Goal: Complete application form

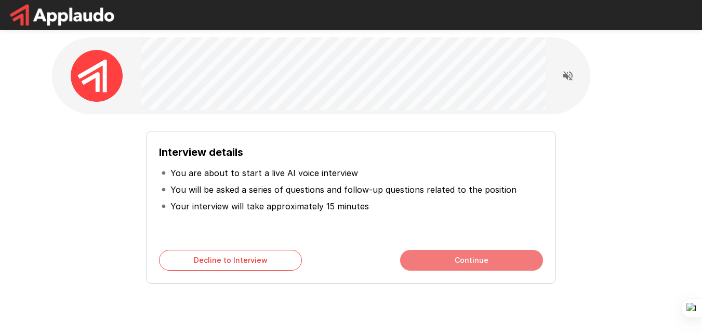
click at [467, 261] on button "Continue" at bounding box center [471, 260] width 143 height 21
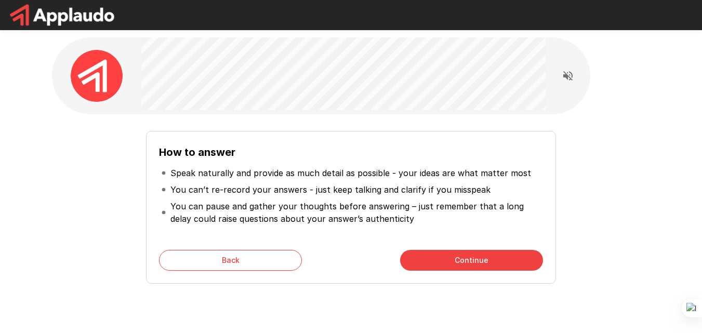
click at [473, 259] on button "Continue" at bounding box center [471, 260] width 143 height 21
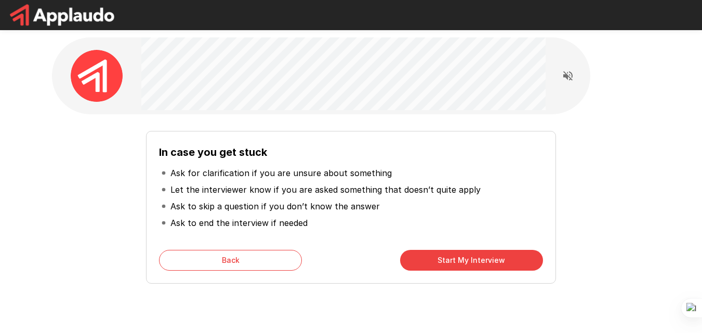
drag, startPoint x: 472, startPoint y: 254, endPoint x: 502, endPoint y: 187, distance: 74.0
click at [502, 187] on div "In case you get stuck Ask for clarification if you are unsure about something L…" at bounding box center [350, 207] width 409 height 153
click at [478, 261] on button "Start My Interview" at bounding box center [471, 260] width 143 height 21
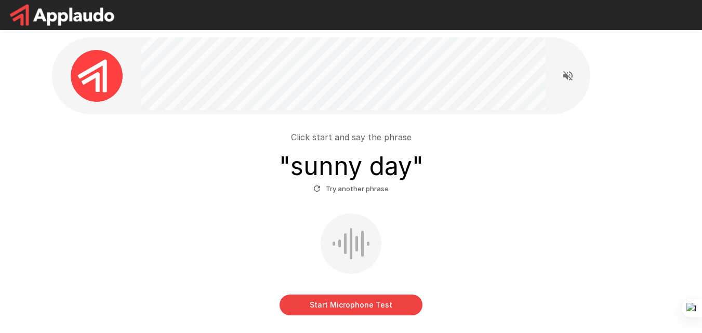
click at [372, 307] on button "Start Microphone Test" at bounding box center [351, 305] width 143 height 21
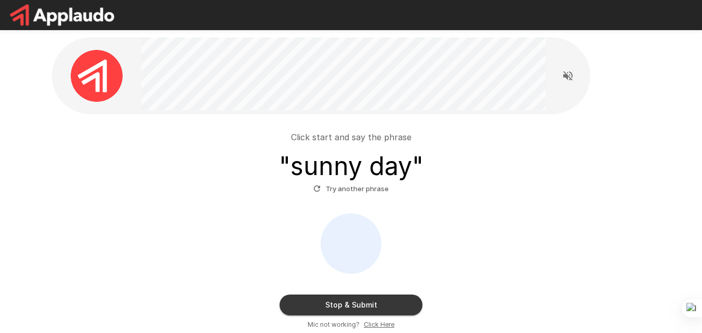
click at [355, 302] on button "Stop & Submit" at bounding box center [351, 305] width 143 height 21
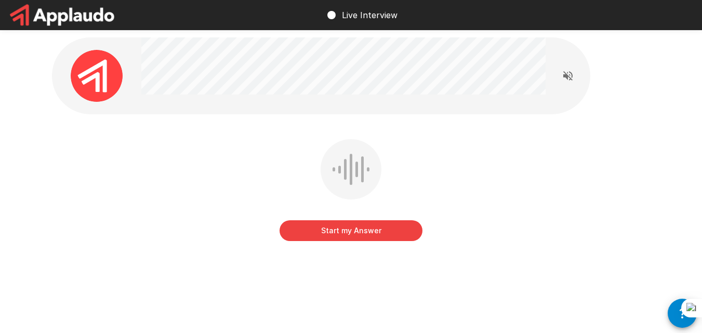
click at [363, 236] on button "Start my Answer" at bounding box center [351, 230] width 143 height 21
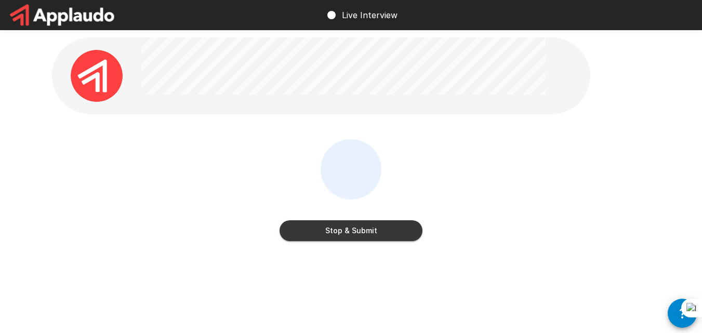
click at [376, 232] on button "Stop & Submit" at bounding box center [351, 230] width 143 height 21
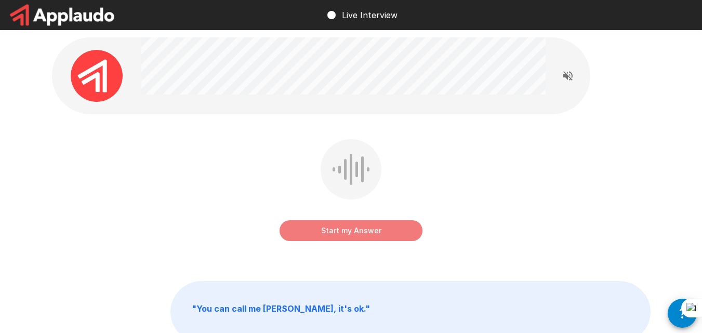
click at [366, 234] on button "Start my Answer" at bounding box center [351, 230] width 143 height 21
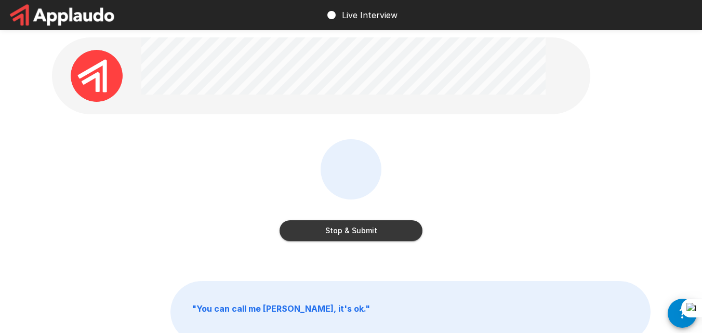
click at [371, 231] on button "Stop & Submit" at bounding box center [351, 230] width 143 height 21
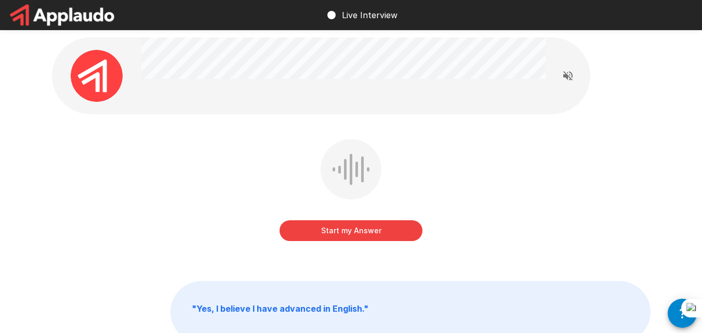
click at [388, 227] on button "Start my Answer" at bounding box center [351, 230] width 143 height 21
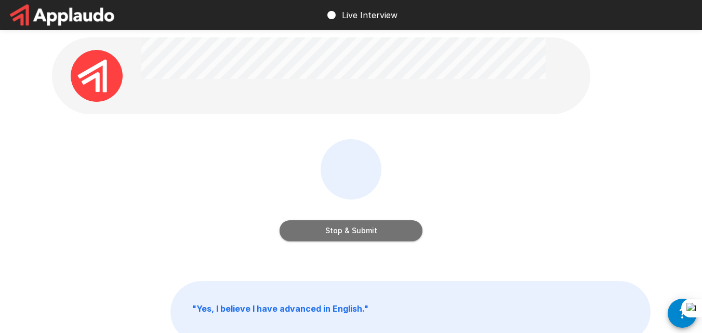
click at [387, 232] on button "Stop & Submit" at bounding box center [351, 230] width 143 height 21
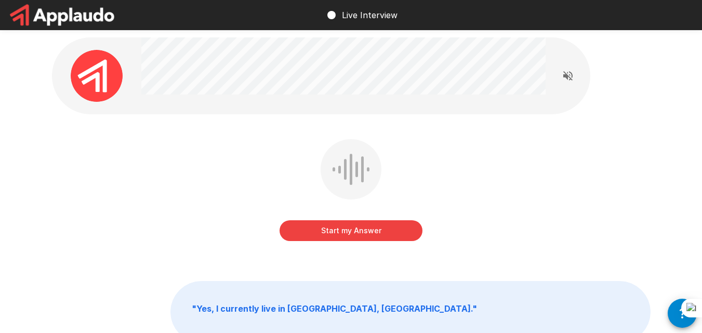
click at [387, 232] on button "Start my Answer" at bounding box center [351, 230] width 143 height 21
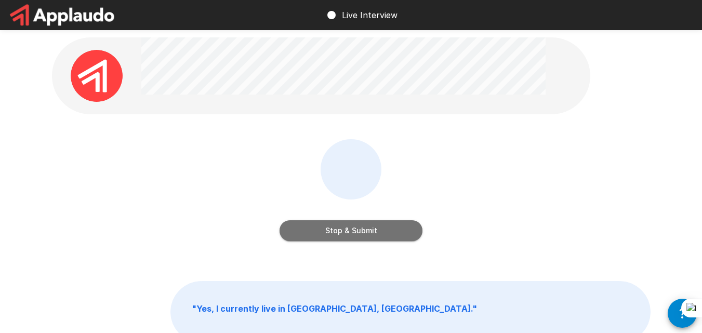
click at [357, 232] on button "Stop & Submit" at bounding box center [351, 230] width 143 height 21
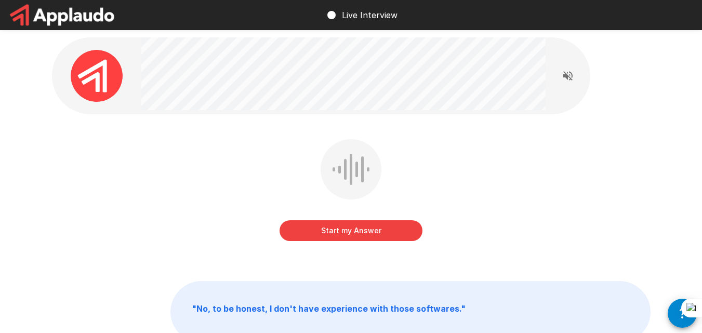
click at [368, 231] on button "Start my Answer" at bounding box center [351, 230] width 143 height 21
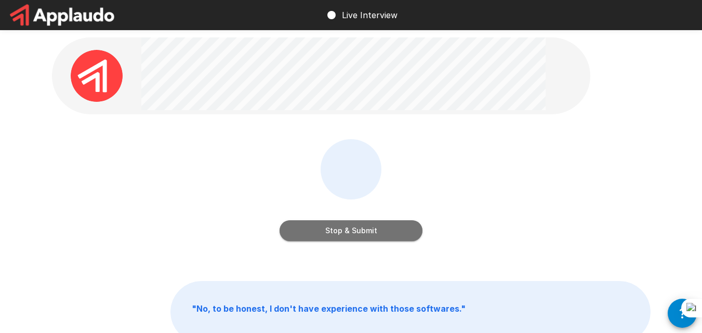
click at [368, 231] on button "Stop & Submit" at bounding box center [351, 230] width 143 height 21
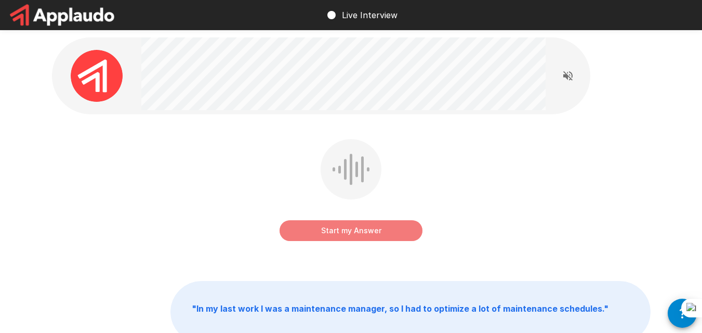
click at [372, 230] on button "Start my Answer" at bounding box center [351, 230] width 143 height 21
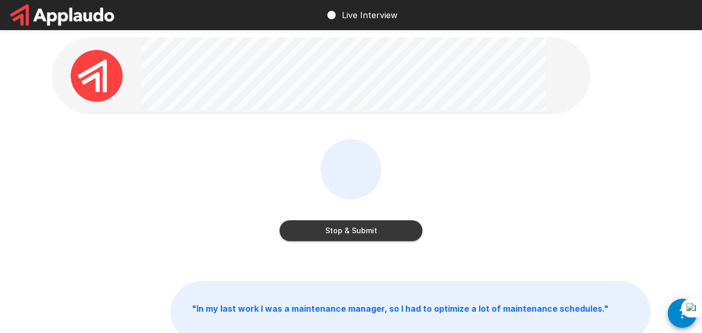
click at [350, 230] on button "Stop & Submit" at bounding box center [351, 230] width 143 height 21
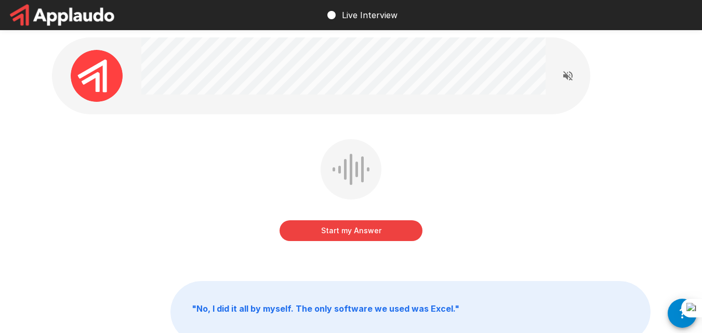
click at [358, 230] on button "Start my Answer" at bounding box center [351, 230] width 143 height 21
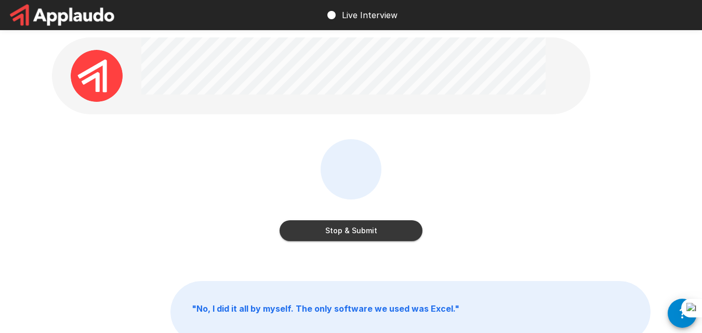
click at [371, 224] on button "Stop & Submit" at bounding box center [351, 230] width 143 height 21
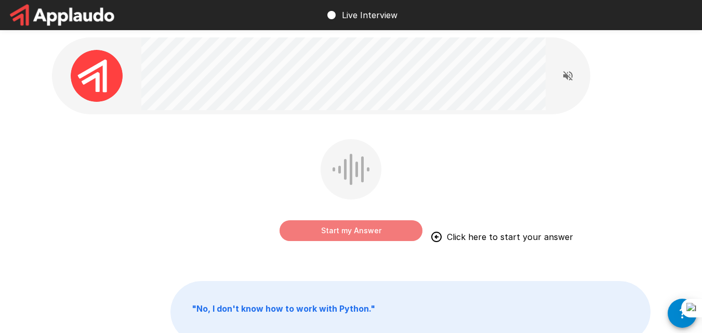
click at [362, 234] on button "Start my Answer" at bounding box center [351, 230] width 143 height 21
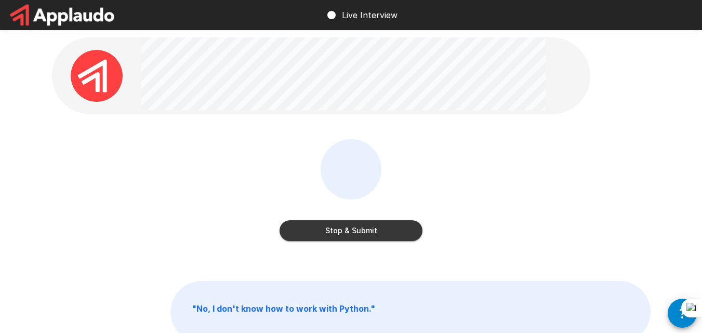
click at [348, 235] on button "Stop & Submit" at bounding box center [351, 230] width 143 height 21
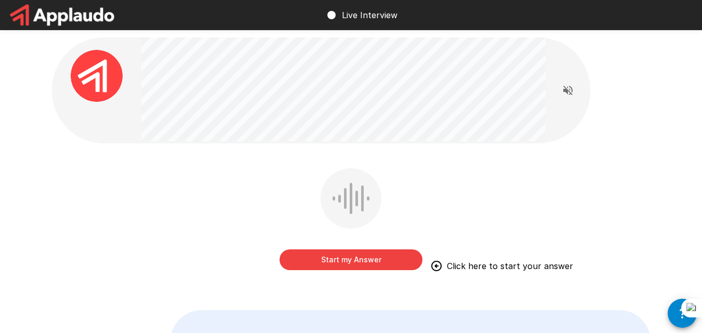
click at [360, 259] on button "Start my Answer" at bounding box center [351, 259] width 143 height 21
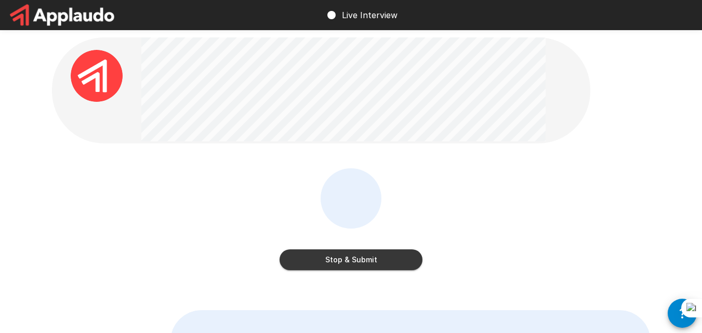
click at [365, 259] on button "Stop & Submit" at bounding box center [351, 259] width 143 height 21
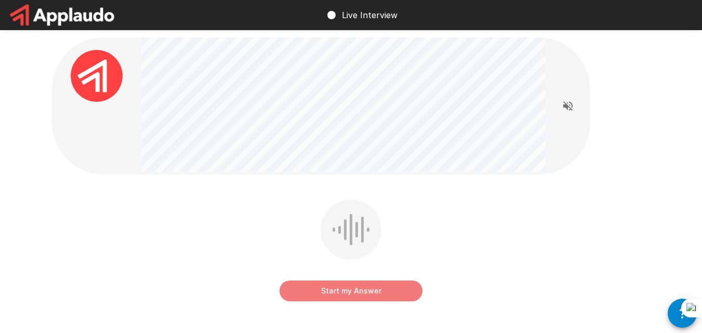
click at [364, 288] on button "Start my Answer" at bounding box center [351, 291] width 143 height 21
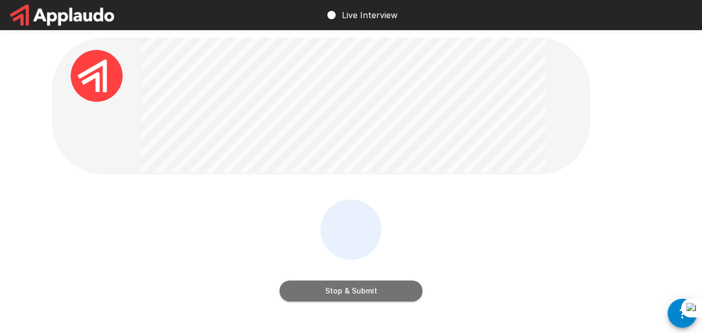
click at [355, 290] on button "Stop & Submit" at bounding box center [351, 291] width 143 height 21
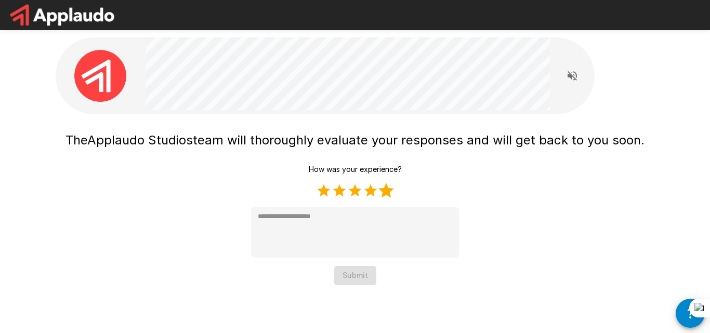
click at [381, 187] on label "5 Stars" at bounding box center [386, 191] width 16 height 16
type textarea "*"
click at [362, 281] on button "Submit" at bounding box center [355, 275] width 42 height 19
